Goal: Task Accomplishment & Management: Manage account settings

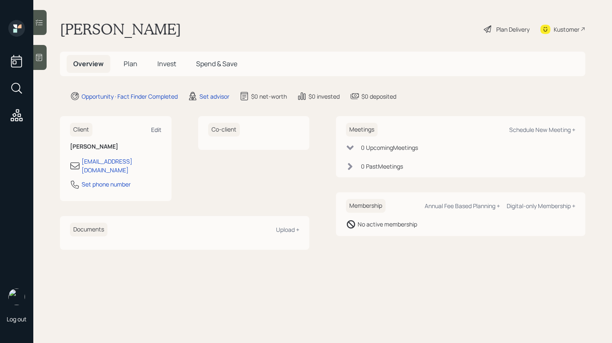
click at [155, 130] on div "Edit" at bounding box center [156, 130] width 10 height 8
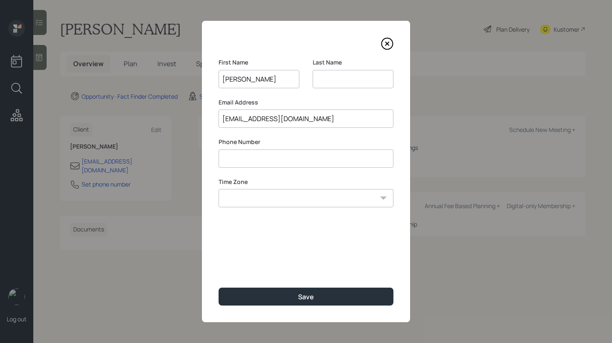
click at [260, 120] on input "[EMAIL_ADDRESS][DOMAIN_NAME]" at bounding box center [306, 119] width 175 height 18
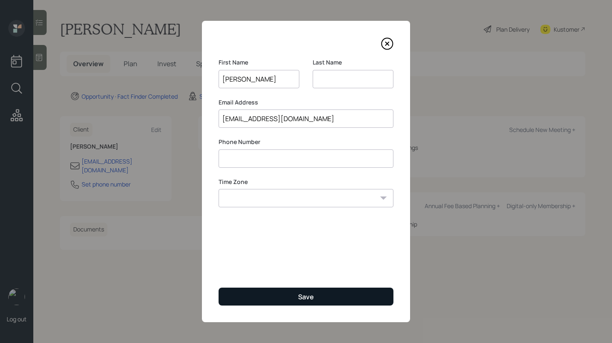
type input "[EMAIL_ADDRESS][DOMAIN_NAME]"
click at [309, 300] on div "Save" at bounding box center [306, 296] width 16 height 9
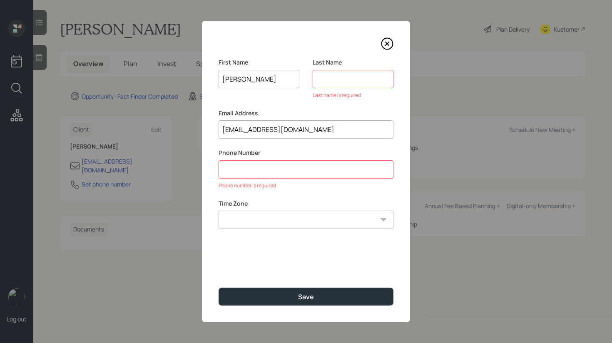
click at [332, 82] on input at bounding box center [353, 79] width 81 height 18
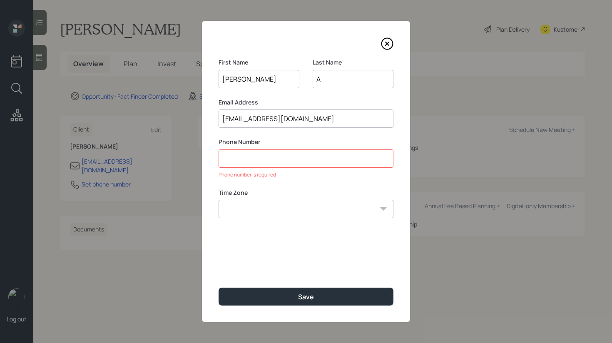
type input "A"
click at [263, 160] on input at bounding box center [306, 159] width 175 height 18
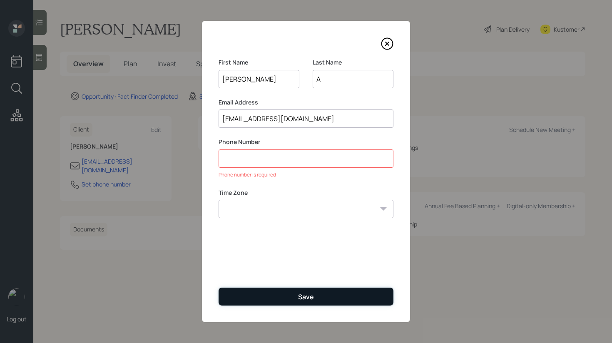
click at [314, 300] on button "Save" at bounding box center [306, 297] width 175 height 18
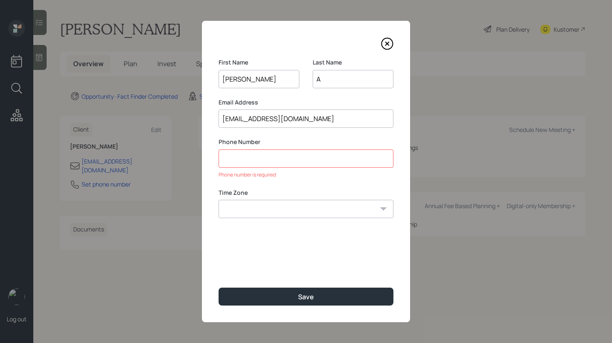
click at [390, 45] on icon at bounding box center [387, 43] width 12 height 12
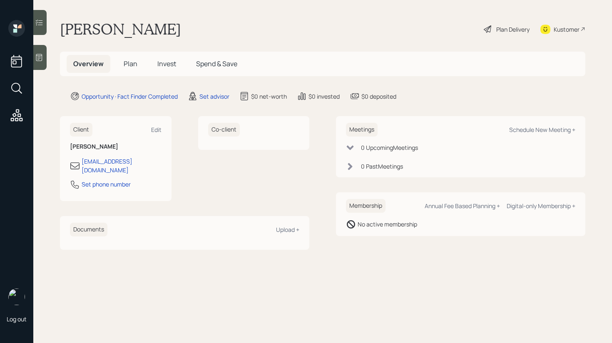
click at [193, 205] on div "account switcher Search clients... current household Copy Household Link Genera…" at bounding box center [306, 171] width 612 height 343
